Goal: Find contact information: Find contact information

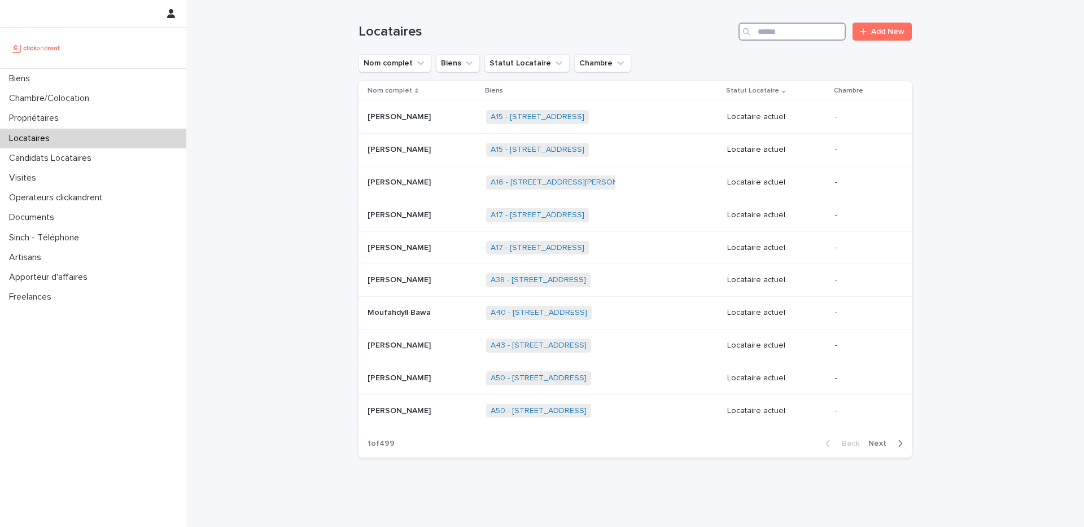
click at [805, 37] on input "Search" at bounding box center [791, 32] width 107 height 18
paste input "******"
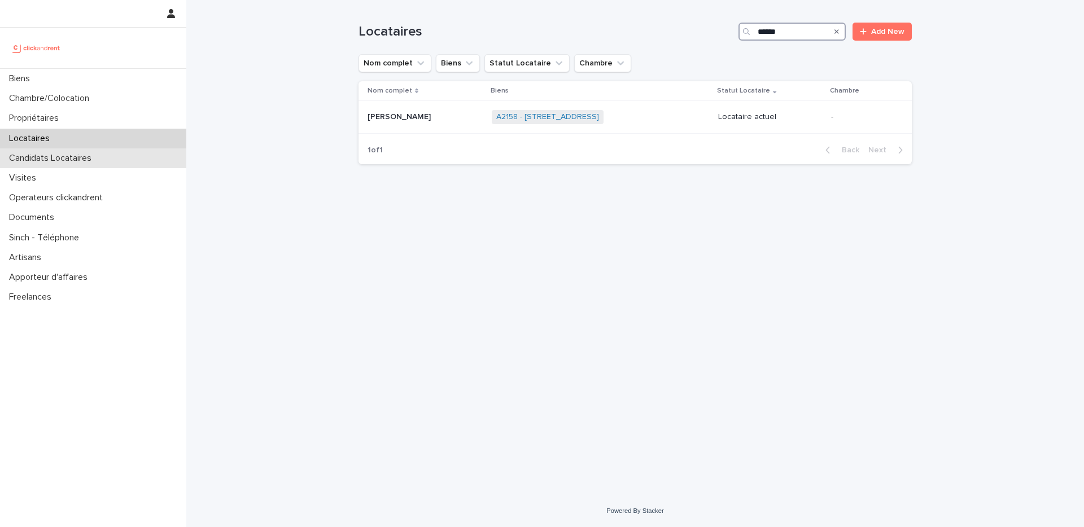
type input "******"
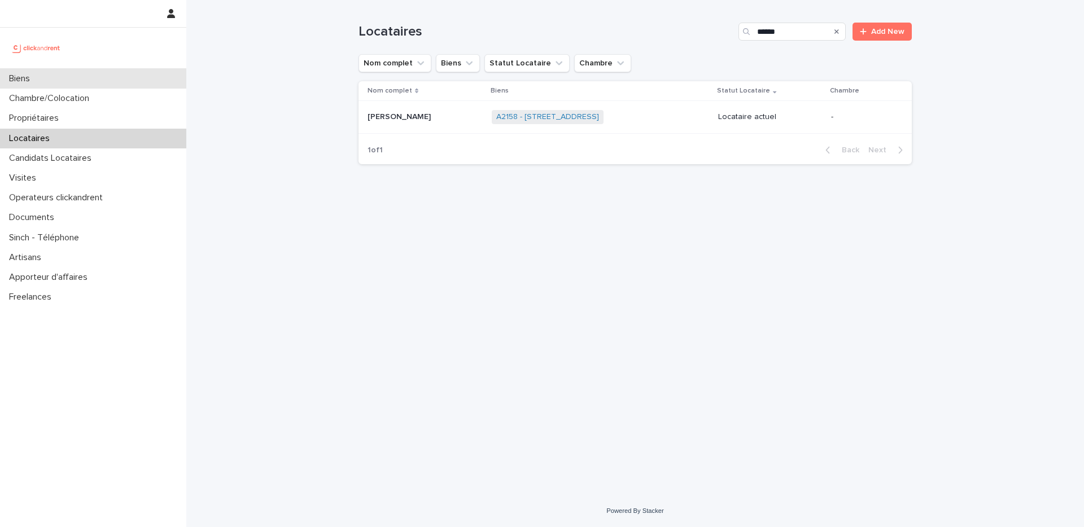
click at [76, 76] on div "Biens" at bounding box center [93, 79] width 186 height 20
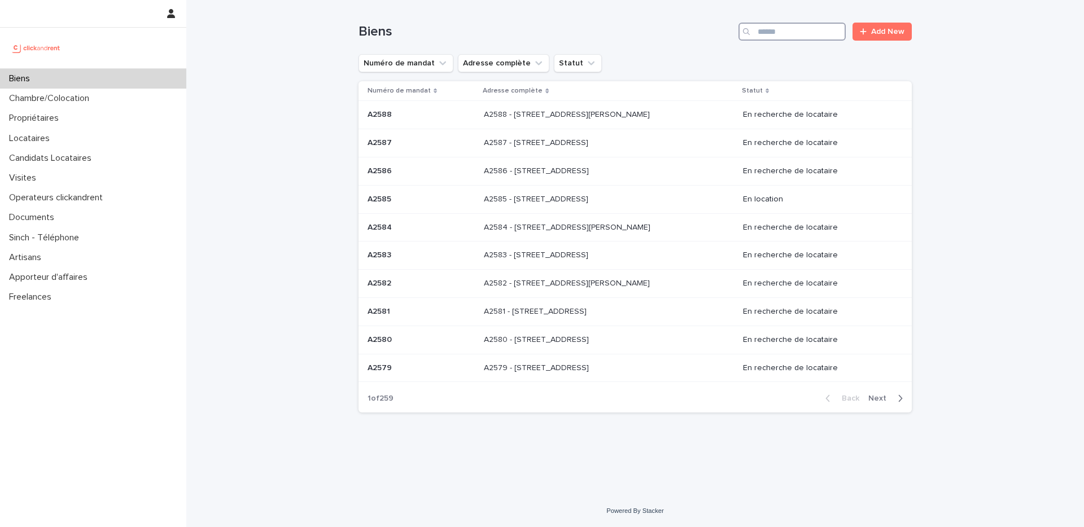
click at [765, 30] on input "Search" at bounding box center [791, 32] width 107 height 18
type input "****"
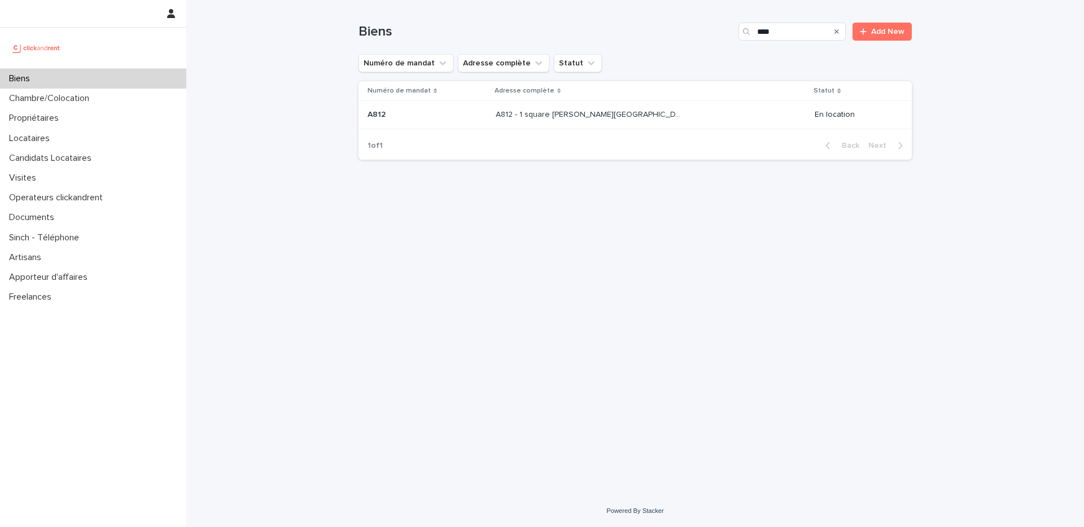
click at [621, 119] on p "A812 - 1 square Anatole France, Saint-Cyr-L’ecole 78210" at bounding box center [591, 114] width 190 height 12
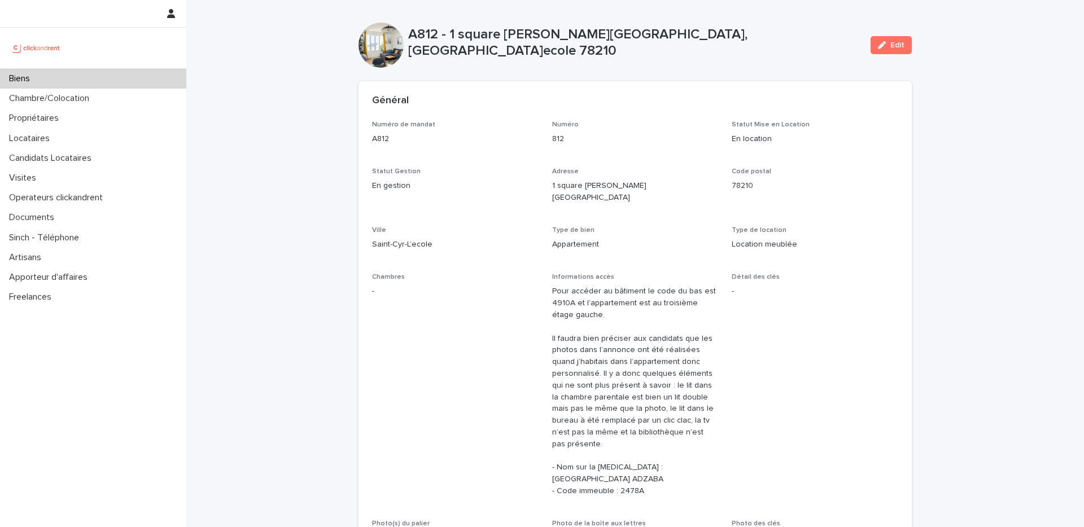
click at [135, 85] on div "Biens" at bounding box center [93, 79] width 186 height 20
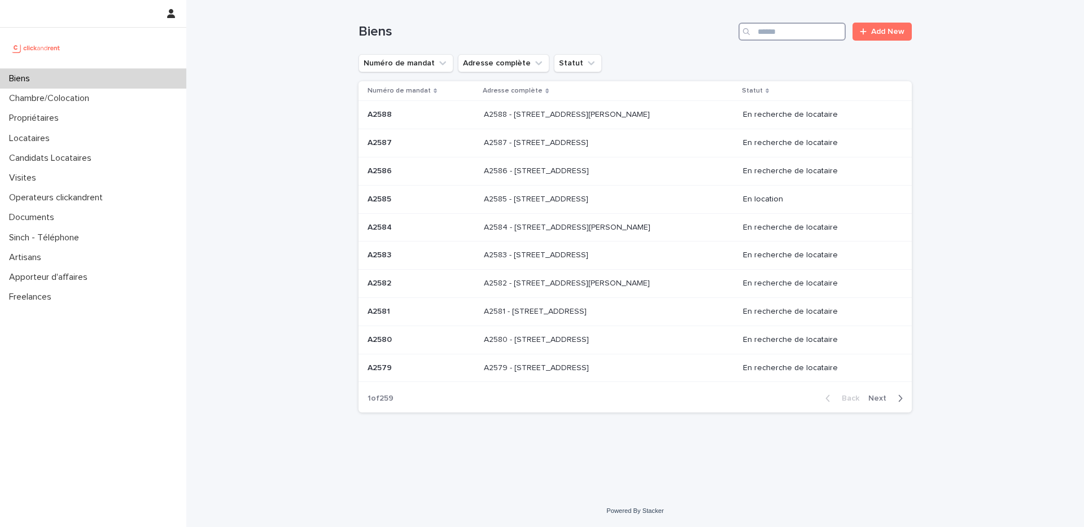
click at [794, 31] on input "Search" at bounding box center [791, 32] width 107 height 18
paste input "*****"
type input "*****"
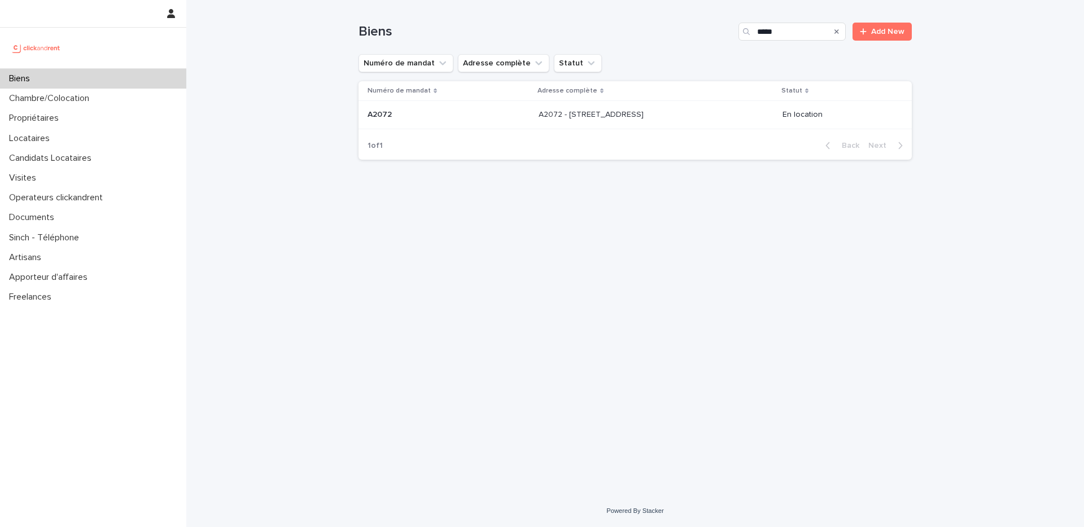
click at [635, 121] on div "A2072 - 178 Rue Saint-Maurice, Amiens 80080 A2072 - 178 Rue Saint-Maurice, Amie…" at bounding box center [655, 115] width 235 height 19
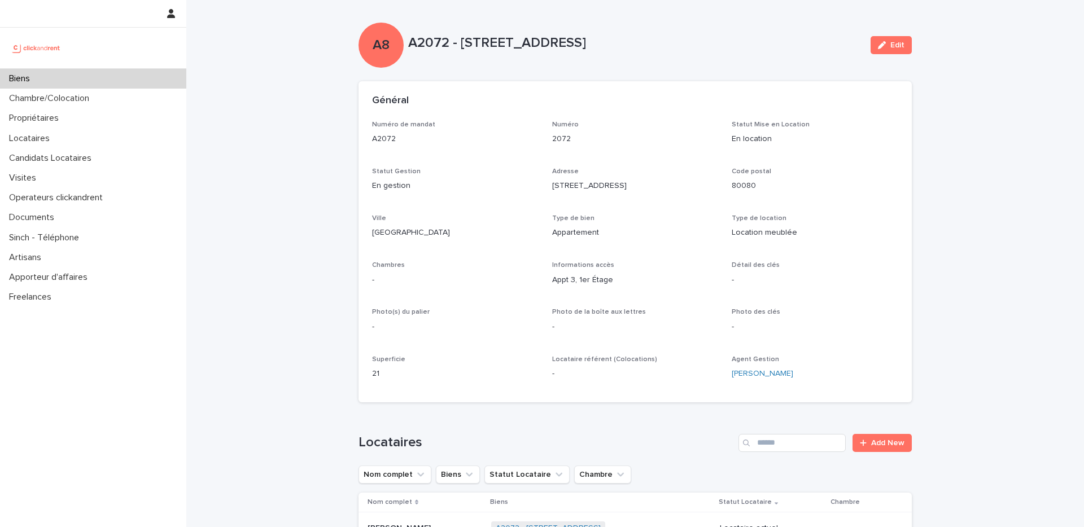
click at [533, 243] on div "Ville Amiens" at bounding box center [455, 230] width 167 height 33
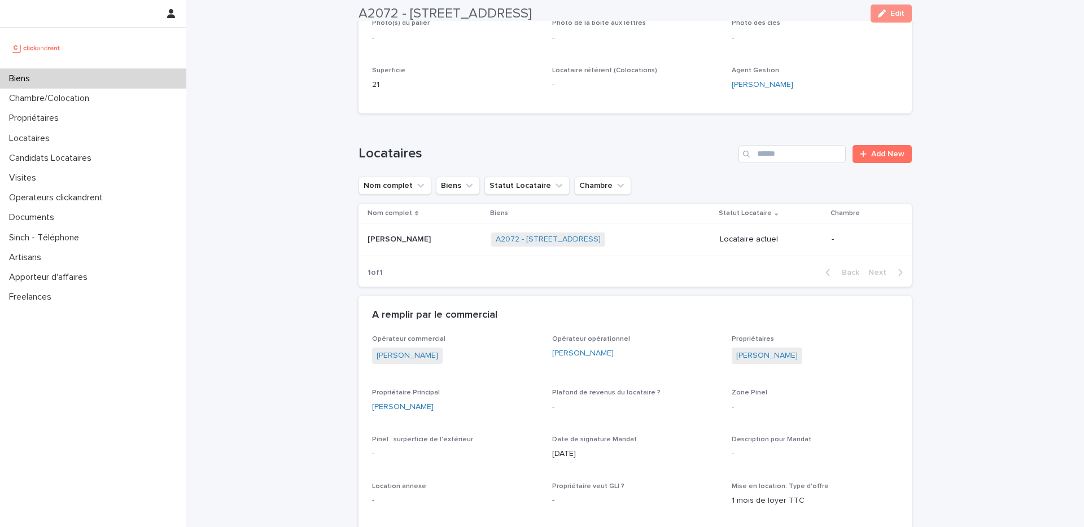
scroll to position [365, 0]
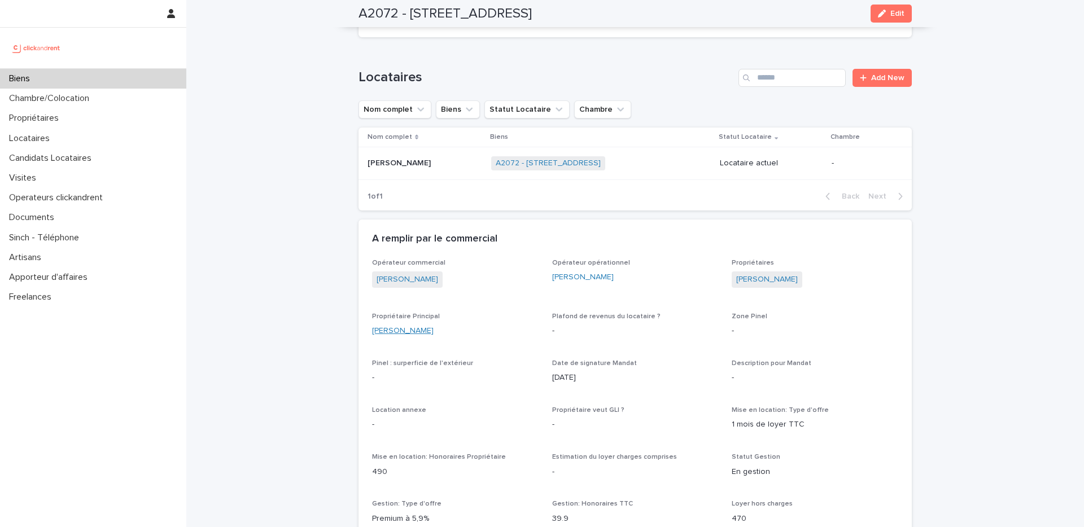
click at [413, 333] on link "Thomas Delano" at bounding box center [403, 331] width 62 height 12
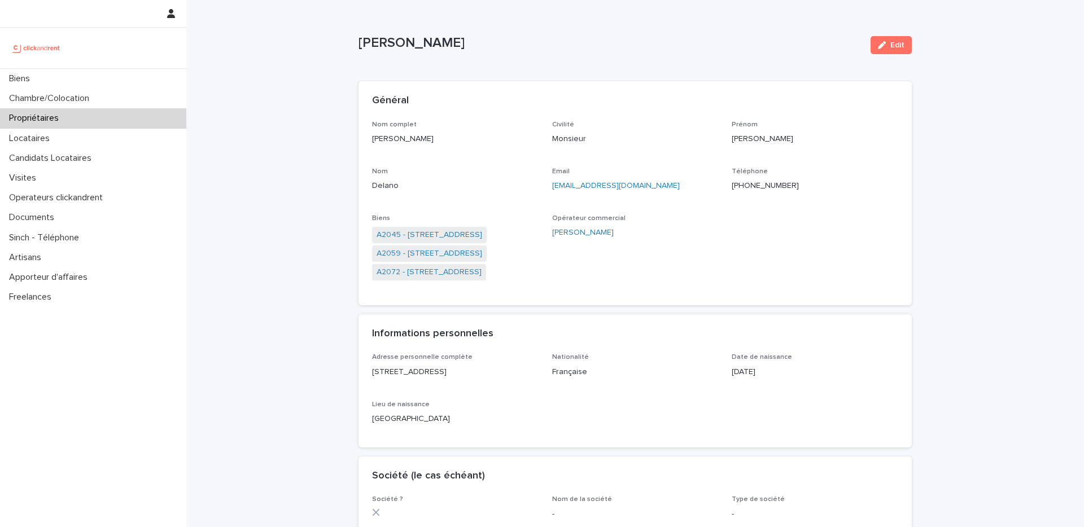
click at [426, 138] on p "Thomas Delano" at bounding box center [455, 139] width 167 height 12
drag, startPoint x: 433, startPoint y: 140, endPoint x: 346, endPoint y: 141, distance: 86.9
click at [346, 141] on div "Loading... Saving… Loading... Saving… Thomas Delano Edit Thomas Delano Edit Sor…" at bounding box center [634, 513] width 897 height 1027
copy p "Thomas Delano"
drag, startPoint x: 490, startPoint y: 373, endPoint x: 362, endPoint y: 377, distance: 127.6
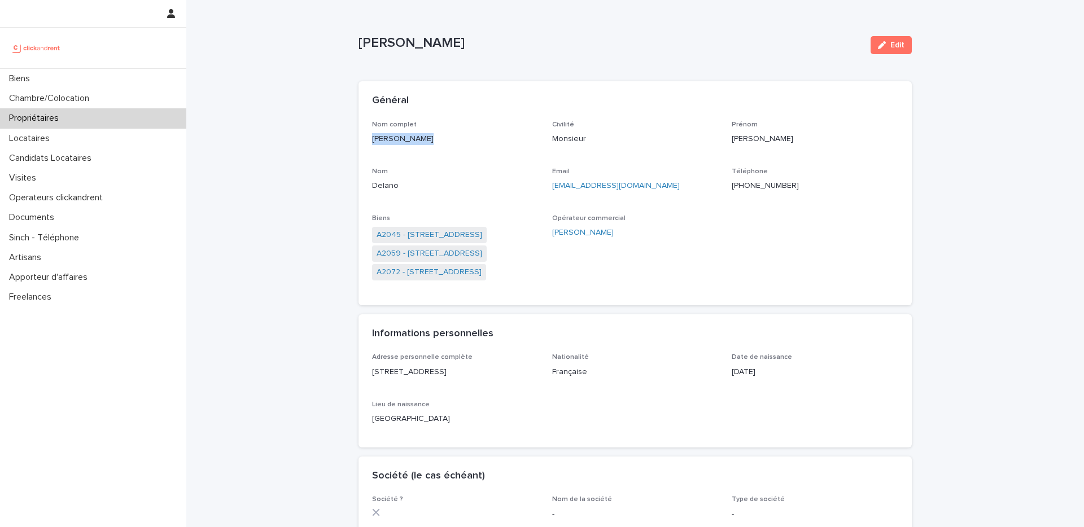
click at [362, 377] on div "Adresse personnelle complète 105 Rue Saint-Denis, 75001 Paris Nationalité Franç…" at bounding box center [634, 400] width 553 height 94
copy p "105 Rue Saint-Denis, 75001 Paris"
click at [85, 76] on div "Biens" at bounding box center [93, 79] width 186 height 20
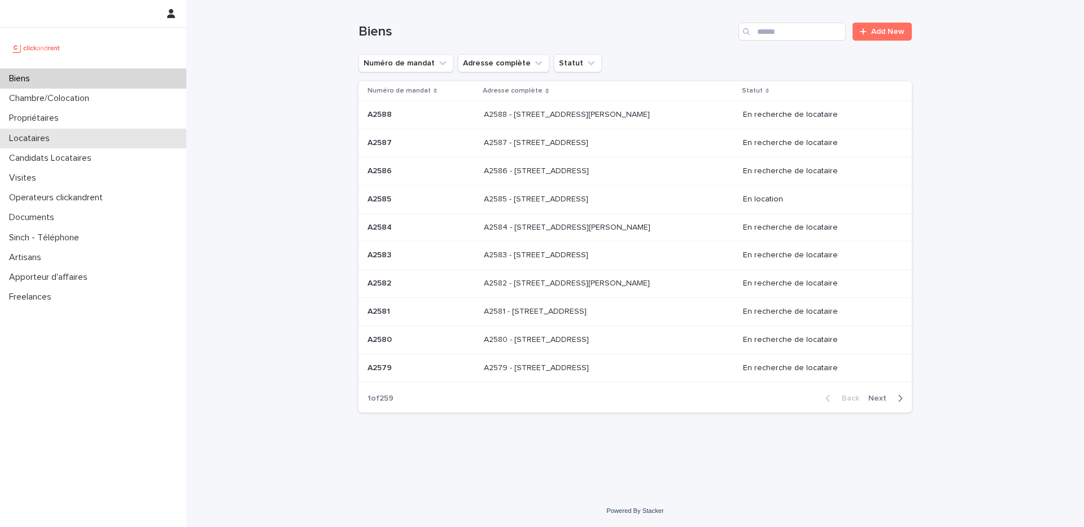
click at [65, 135] on div "Locataires" at bounding box center [93, 139] width 186 height 20
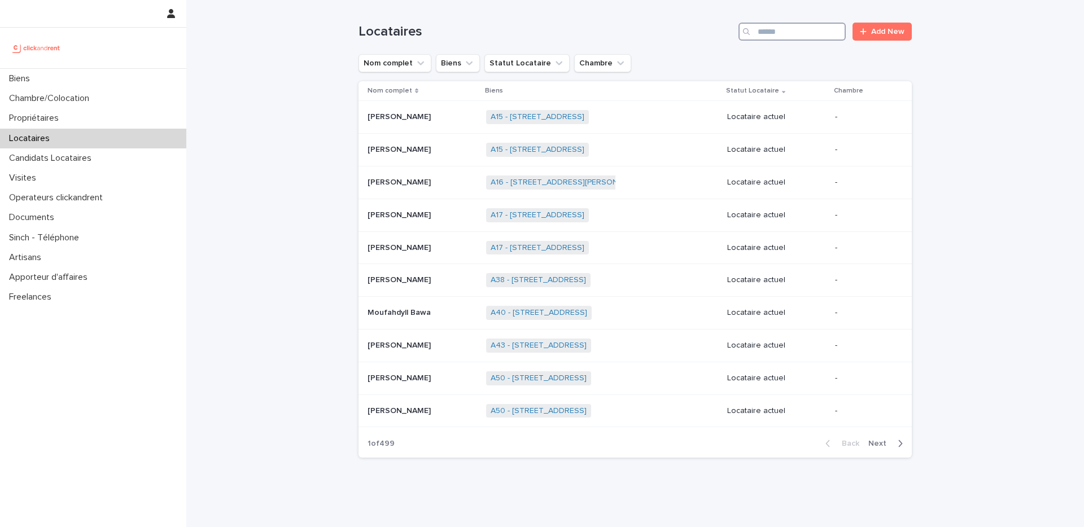
click at [787, 36] on input "Search" at bounding box center [791, 32] width 107 height 18
paste input "**********"
type input "**********"
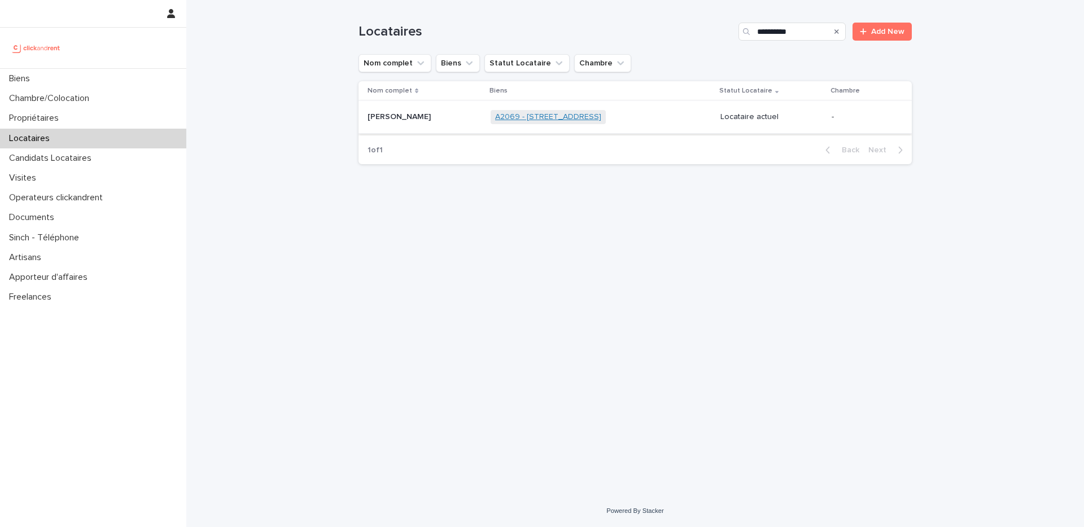
click at [539, 113] on link "A2069 - [STREET_ADDRESS]" at bounding box center [548, 117] width 106 height 10
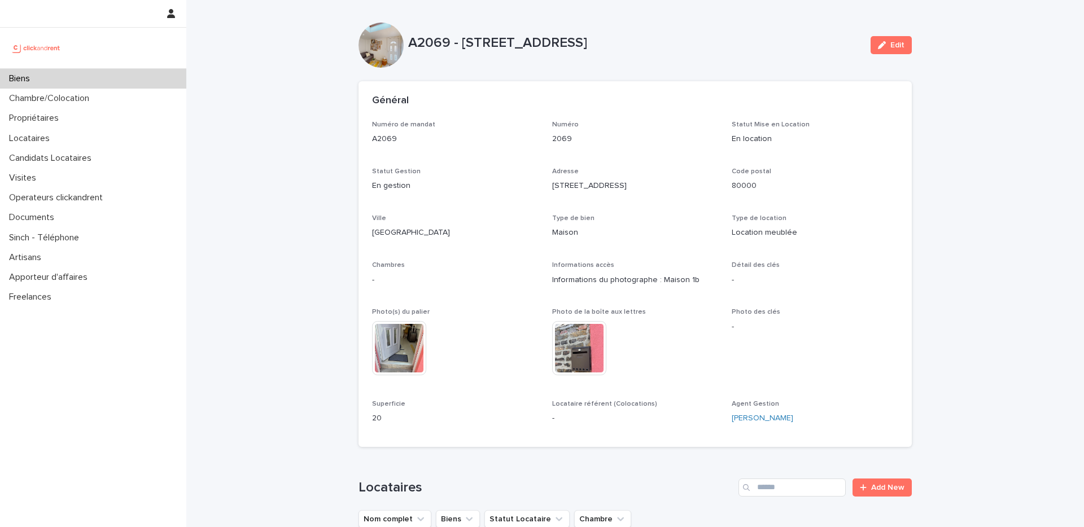
click at [426, 45] on p "A2069 - [STREET_ADDRESS]" at bounding box center [634, 43] width 453 height 16
click at [557, 45] on p "A2069 - [STREET_ADDRESS]" at bounding box center [634, 43] width 453 height 16
click at [435, 46] on p "A2069 - [STREET_ADDRESS]" at bounding box center [634, 43] width 453 height 16
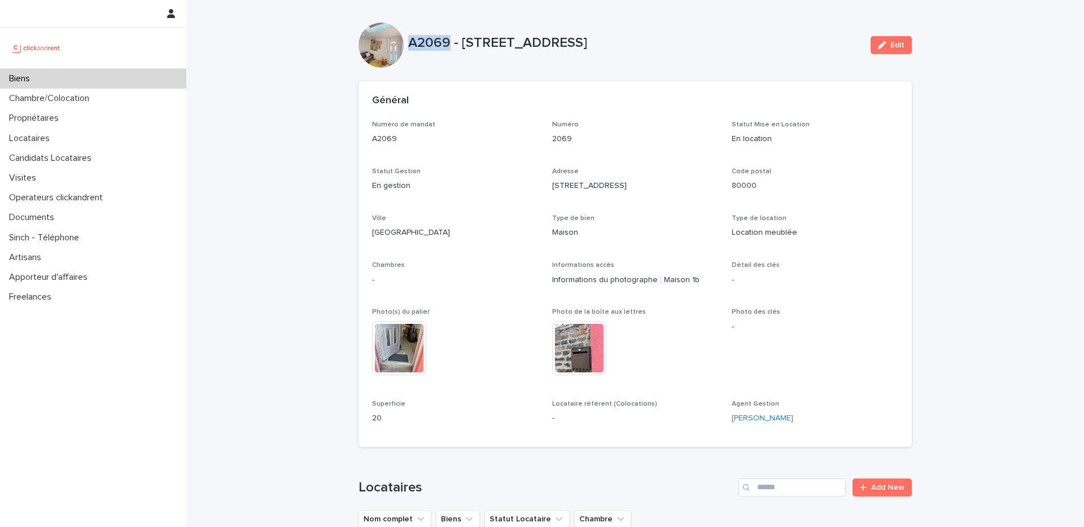
click at [432, 46] on p "A2069 - [STREET_ADDRESS]" at bounding box center [634, 43] width 453 height 16
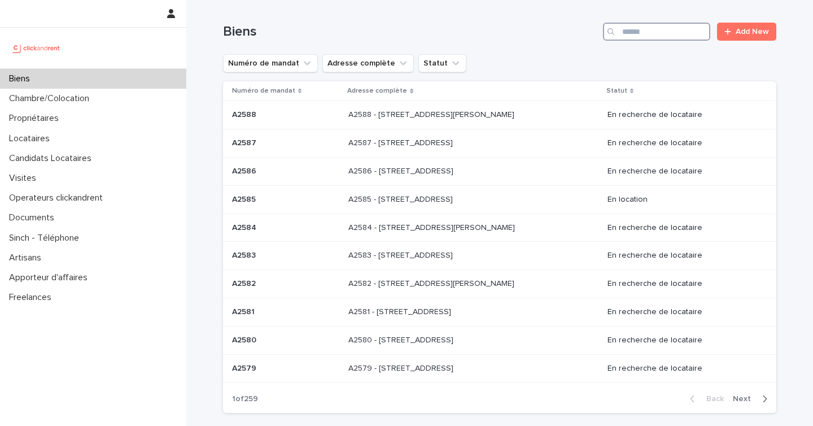
click at [667, 35] on input "Search" at bounding box center [656, 32] width 107 height 18
paste input "*****"
type input "*****"
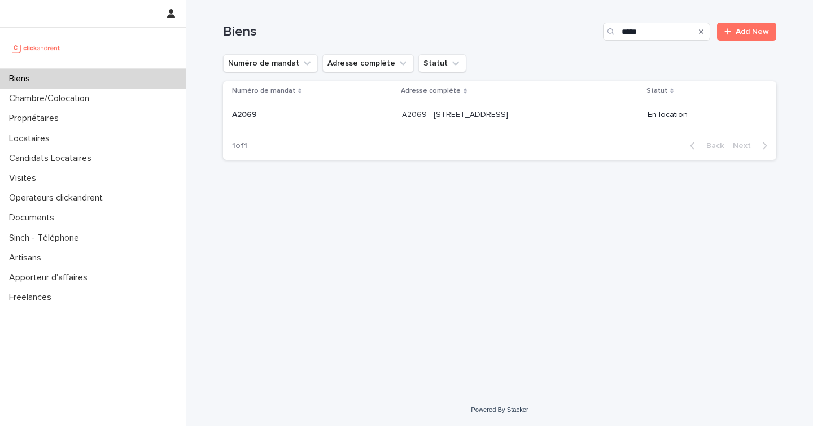
click at [565, 112] on div "A2069 - [STREET_ADDRESS] - [STREET_ADDRESS]" at bounding box center [520, 115] width 236 height 19
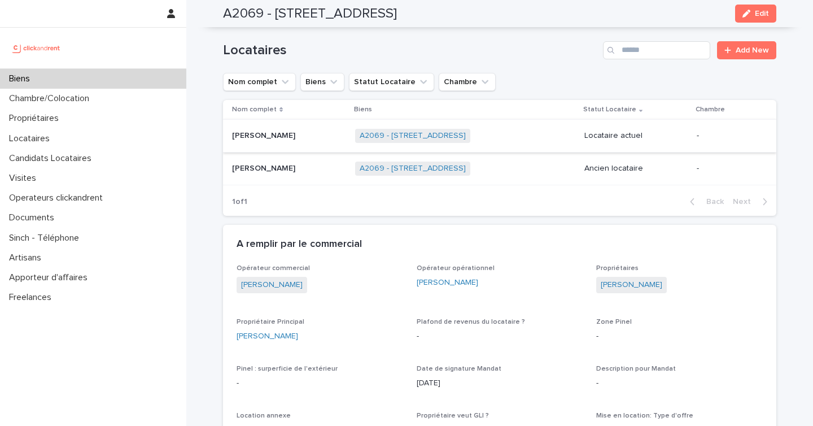
scroll to position [436, 0]
click at [290, 148] on td "[PERSON_NAME] [PERSON_NAME]" at bounding box center [287, 137] width 128 height 33
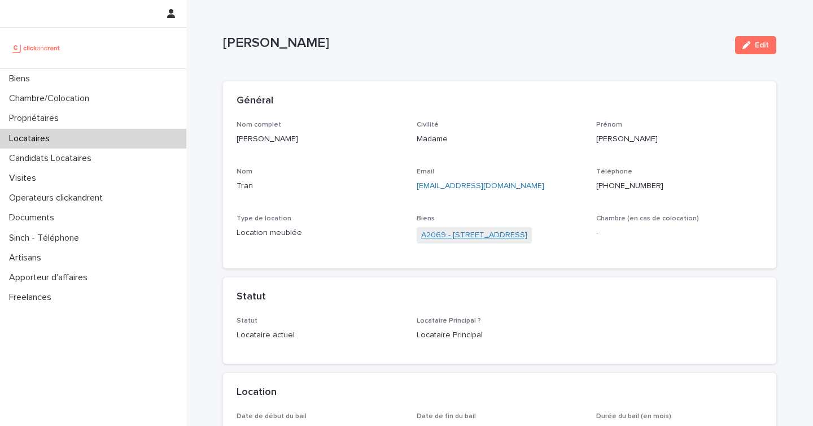
click at [502, 236] on link "A2069 - [STREET_ADDRESS]" at bounding box center [474, 235] width 106 height 12
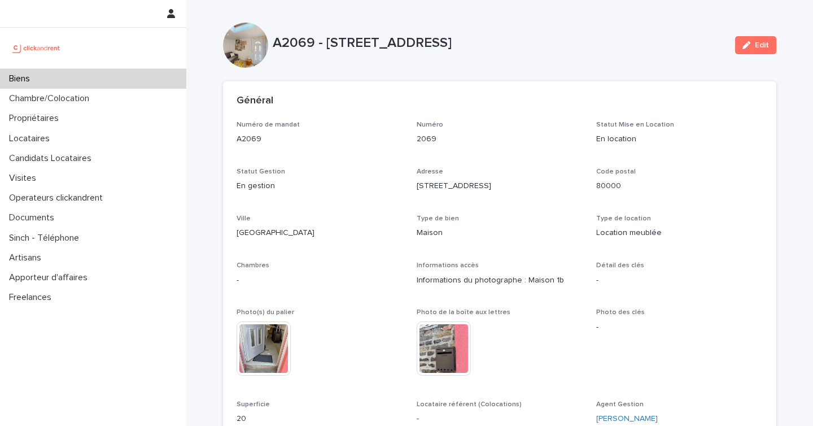
drag, startPoint x: 562, startPoint y: 37, endPoint x: 326, endPoint y: 41, distance: 236.0
click at [326, 41] on p "A2069 - [STREET_ADDRESS]" at bounding box center [499, 43] width 453 height 16
copy p "[STREET_ADDRESS]"
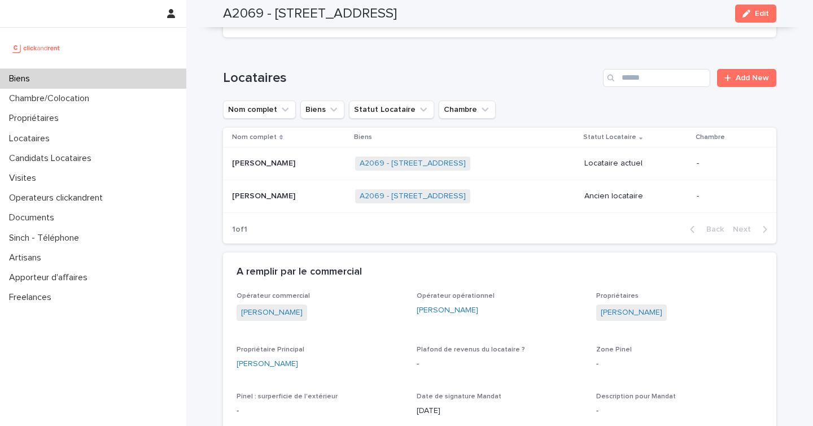
scroll to position [406, 0]
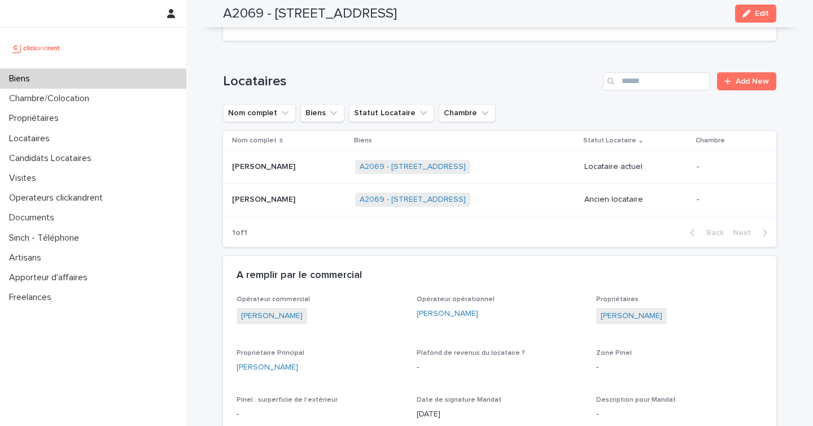
click at [310, 367] on div "[PERSON_NAME]" at bounding box center [319, 367] width 167 height 12
drag, startPoint x: 310, startPoint y: 367, endPoint x: 225, endPoint y: 371, distance: 85.3
copy link "[PERSON_NAME]"
click at [315, 179] on td "[PERSON_NAME] [PERSON_NAME]" at bounding box center [287, 167] width 128 height 33
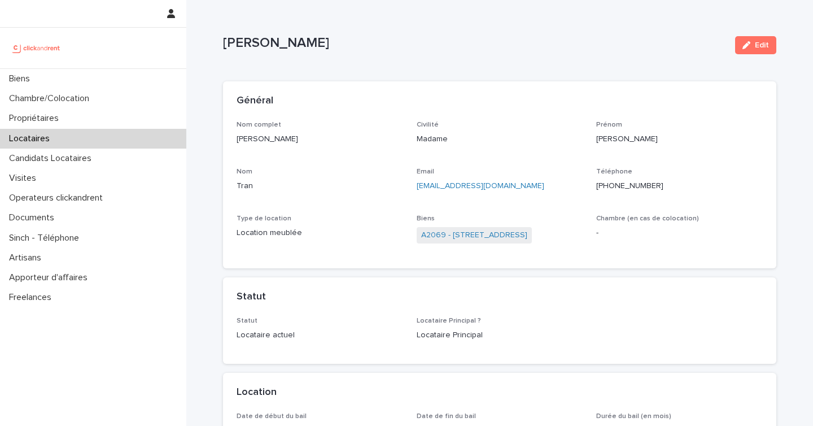
click at [647, 186] on p "[PHONE_NUMBER]" at bounding box center [679, 186] width 167 height 12
click at [637, 186] on p "[PHONE_NUMBER]" at bounding box center [679, 186] width 167 height 12
copy p "33630321429"
